Goal: Find specific page/section: Find specific page/section

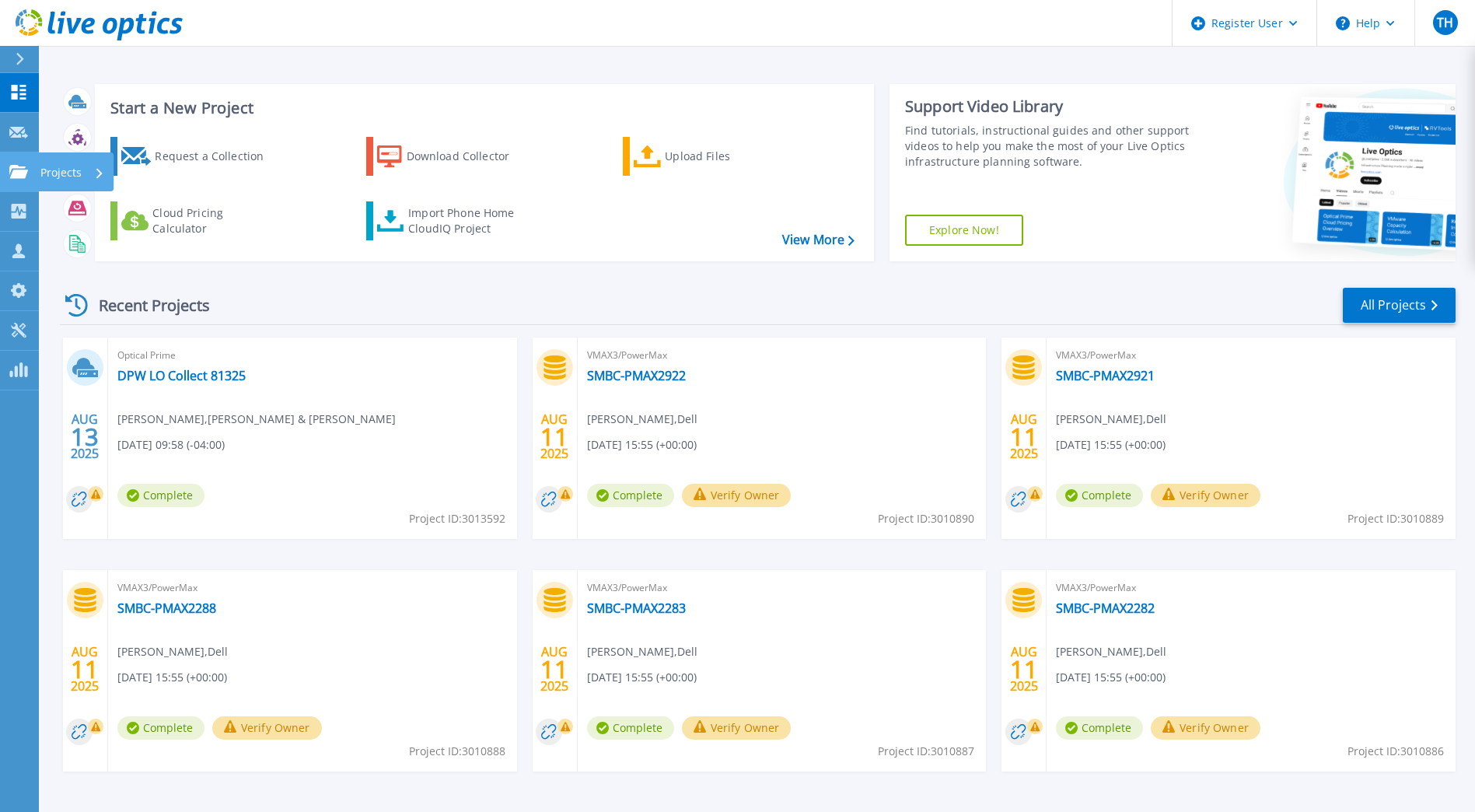
click at [15, 170] on icon at bounding box center [18, 171] width 18 height 13
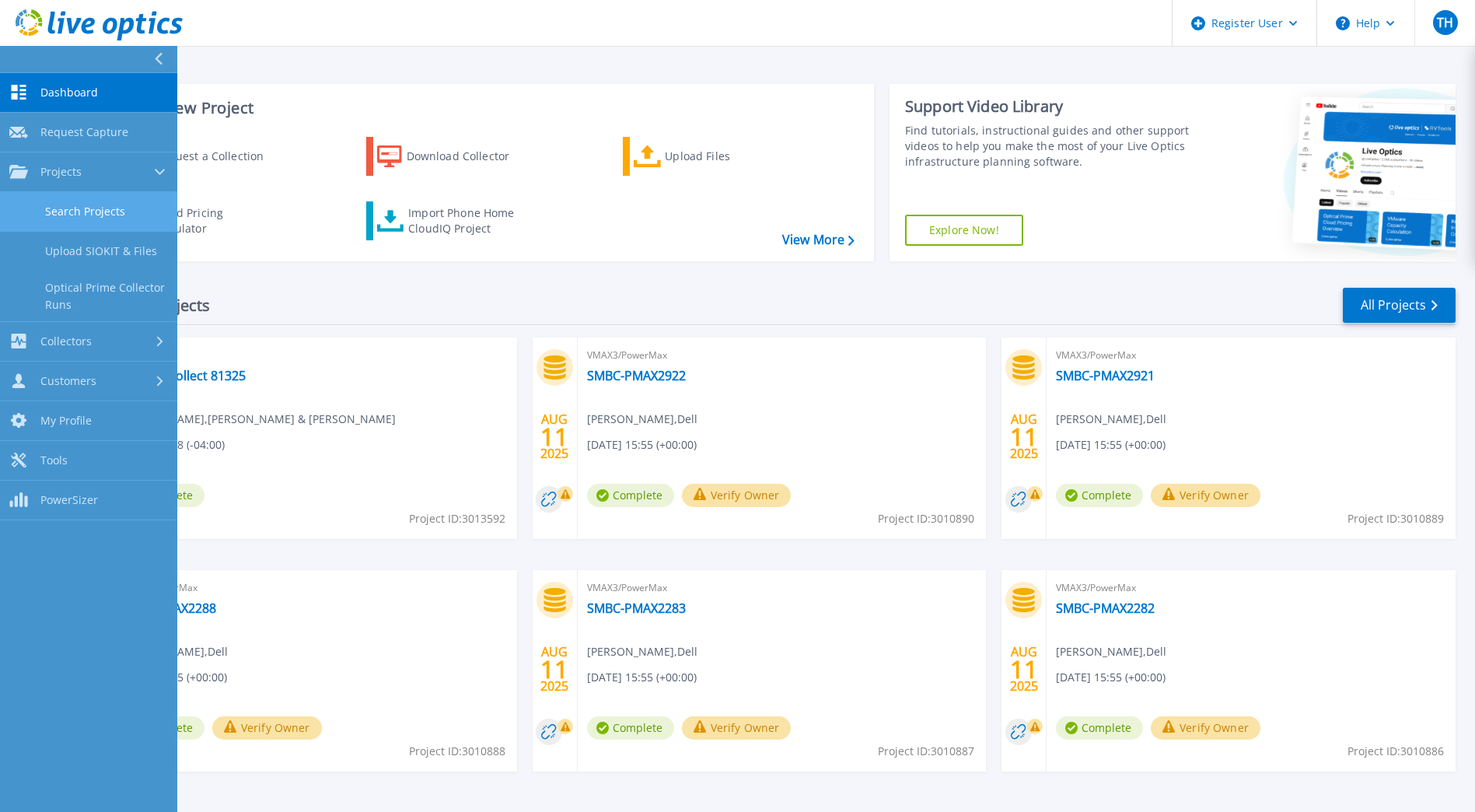
click at [95, 219] on link "Search Projects" at bounding box center [88, 211] width 177 height 40
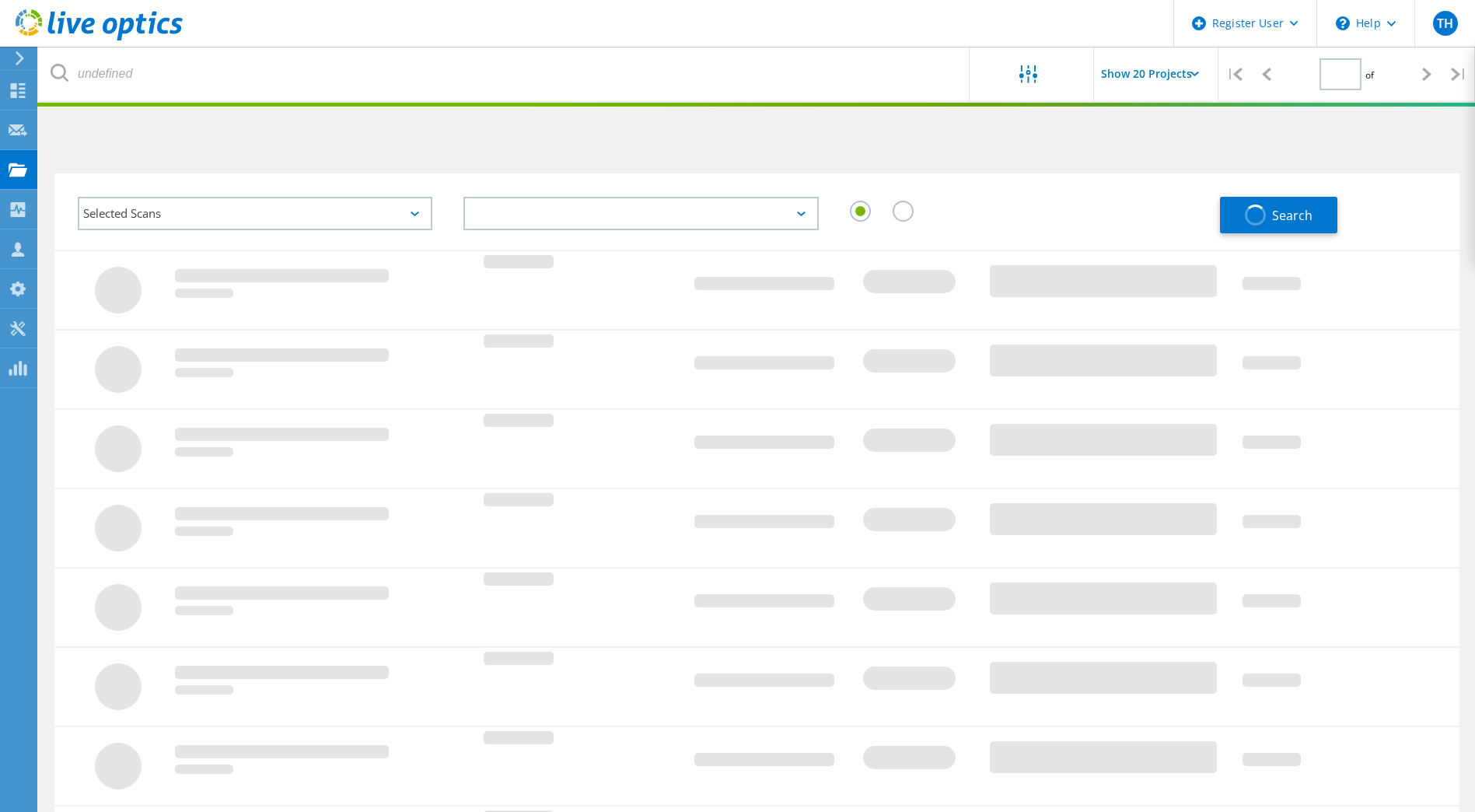
type input "1"
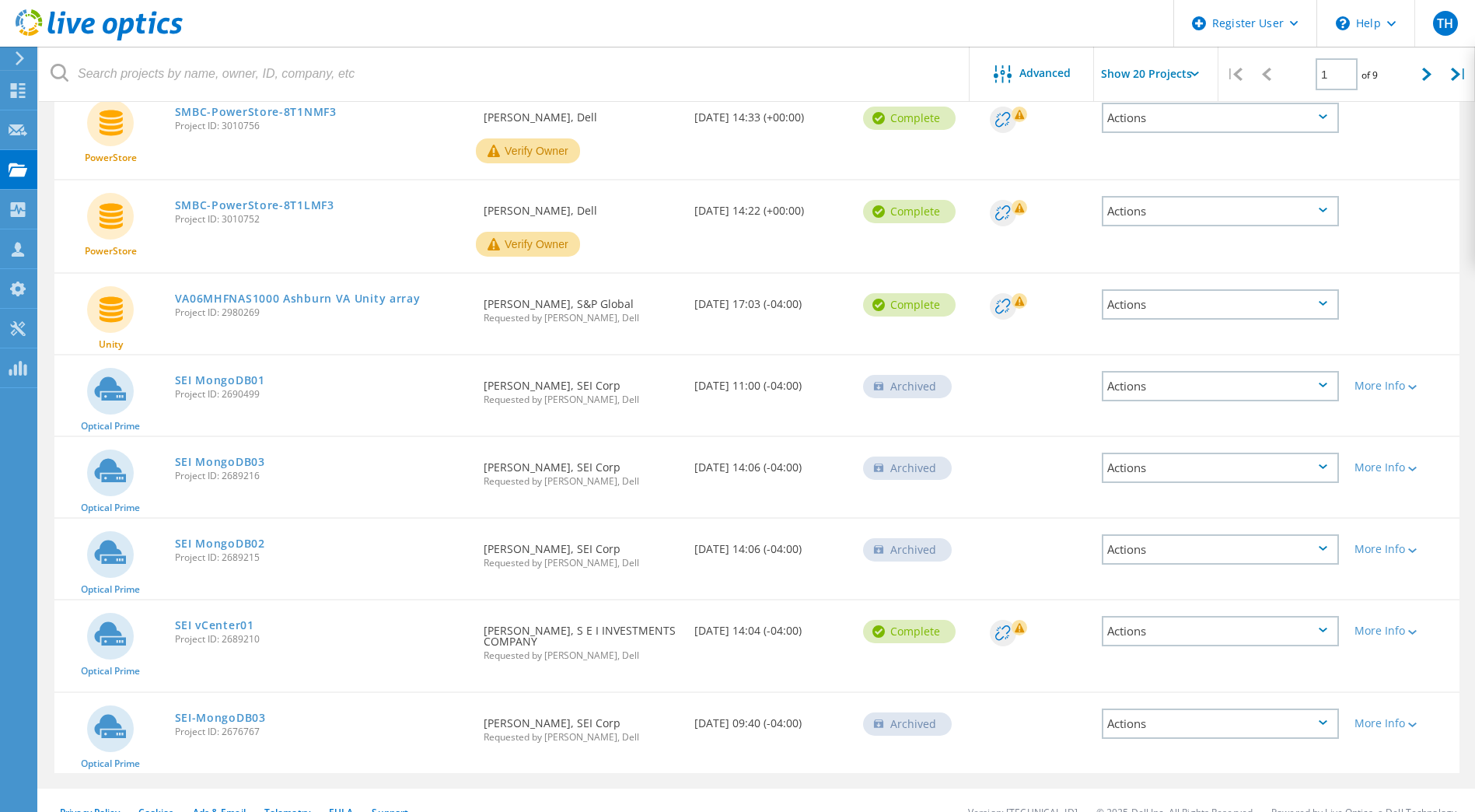
scroll to position [1342, 0]
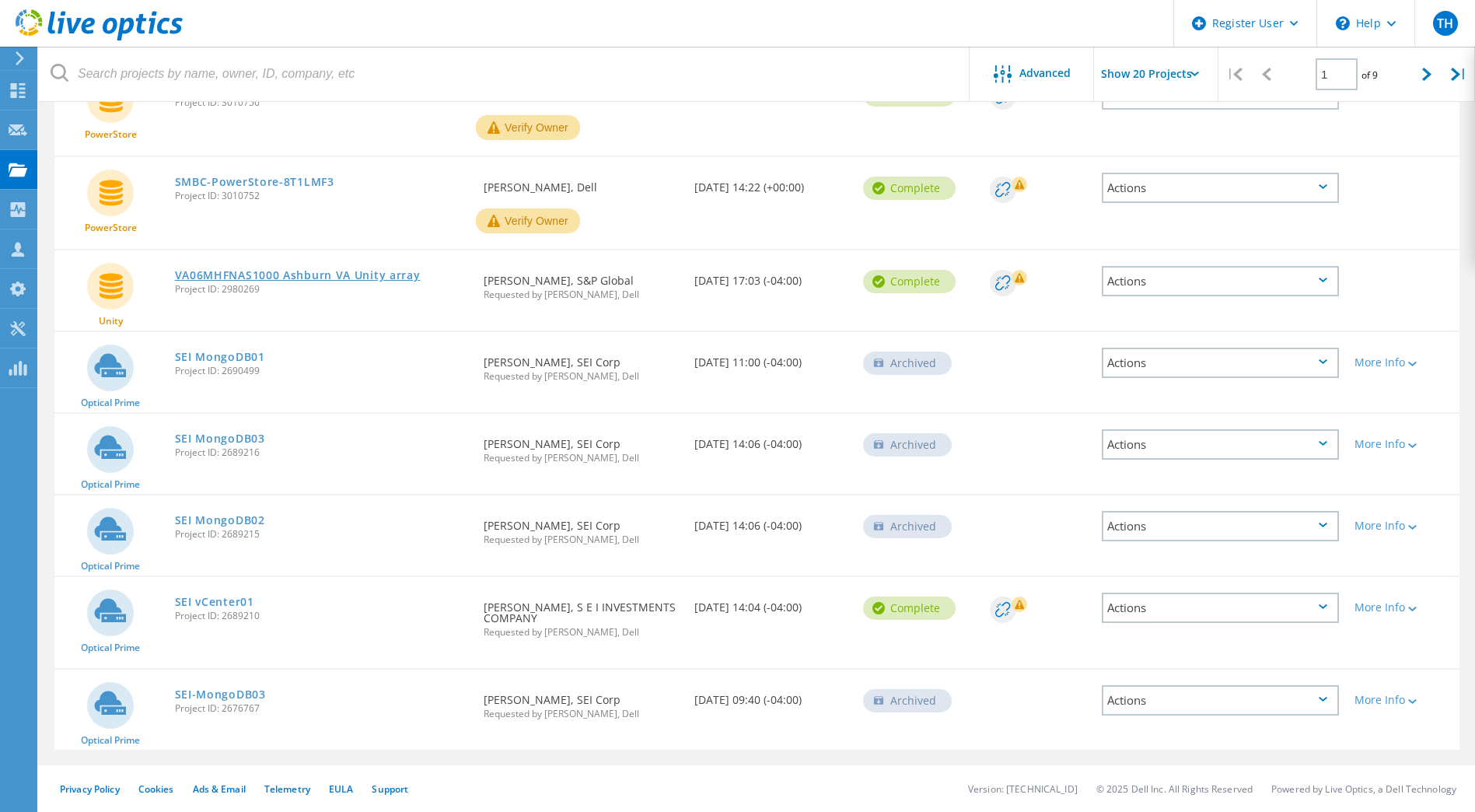
click at [383, 279] on link "VA06MHFNAS1000 Ashburn VA Unity array" at bounding box center [298, 276] width 246 height 11
